Goal: Answer question/provide support

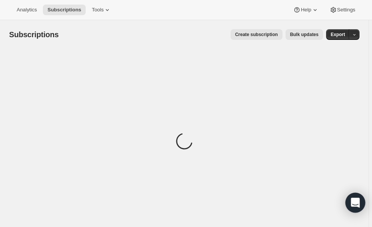
click at [355, 202] on icon "Open Intercom Messenger" at bounding box center [355, 203] width 9 height 10
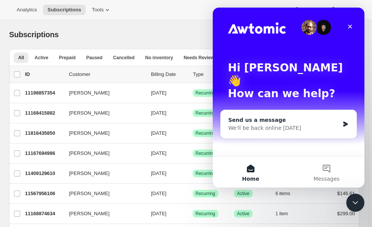
click at [263, 124] on div "We'll be back online [DATE]" at bounding box center [283, 128] width 111 height 8
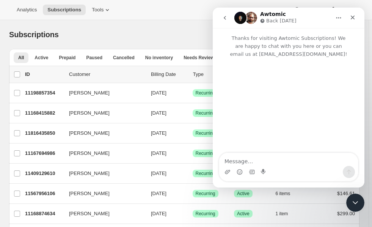
click at [250, 157] on textarea "Message…" at bounding box center [288, 159] width 139 height 13
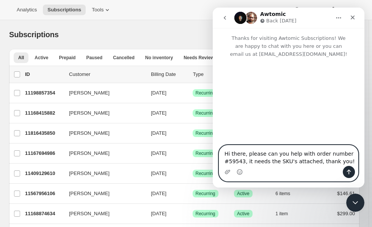
type textarea "Hi there, please can you help with order number #59543, it needs the SKU's atta…"
click at [347, 172] on icon "Send a message…" at bounding box center [349, 172] width 6 height 6
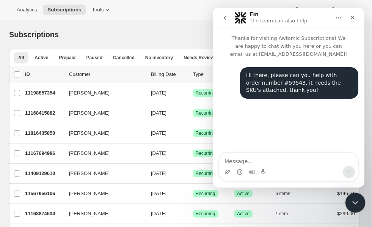
click at [354, 198] on icon "Close Intercom Messenger" at bounding box center [354, 201] width 9 height 9
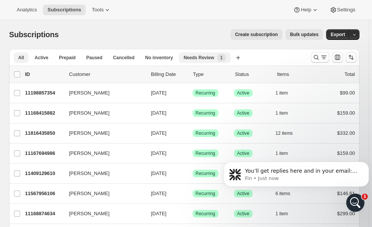
click at [188, 54] on div "Needs Review New 1" at bounding box center [205, 58] width 42 height 8
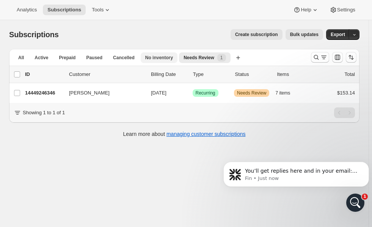
click at [149, 61] on button "No inventory" at bounding box center [159, 57] width 37 height 11
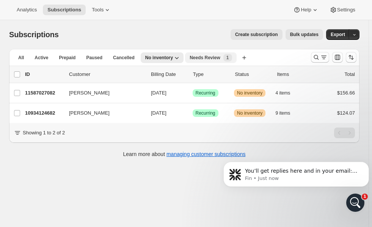
click at [194, 59] on span "Needs Review" at bounding box center [205, 58] width 31 height 6
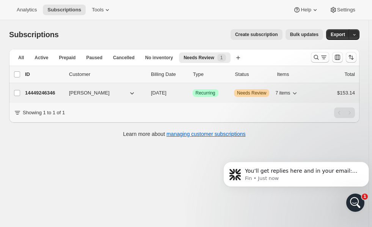
click at [42, 91] on p "14449246346" at bounding box center [44, 93] width 38 height 8
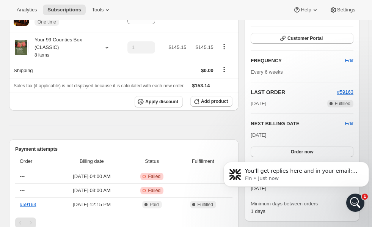
scroll to position [198, 0]
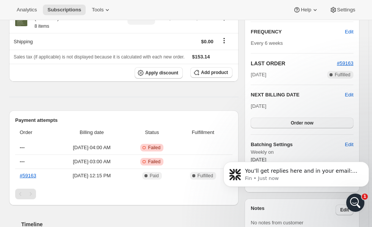
click at [307, 120] on span "Order now" at bounding box center [302, 123] width 23 height 6
click at [307, 120] on span "Click to confirm" at bounding box center [302, 123] width 35 height 6
